Goal: Task Accomplishment & Management: Complete application form

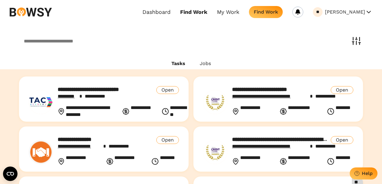
click at [60, 88] on p "**********" at bounding box center [106, 89] width 96 height 7
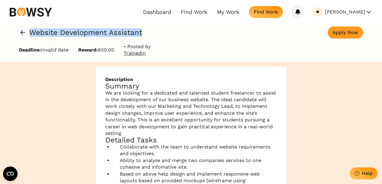
drag, startPoint x: 30, startPoint y: 32, endPoint x: 147, endPoint y: 36, distance: 116.5
click at [147, 36] on div "Website Development Assistant Apply Now" at bounding box center [191, 33] width 344 height 12
copy h2 "Website Development Assistant"
